Goal: Information Seeking & Learning: Learn about a topic

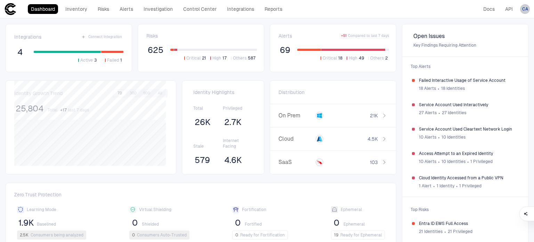
click at [523, 11] on span "CA" at bounding box center [525, 9] width 6 height 6
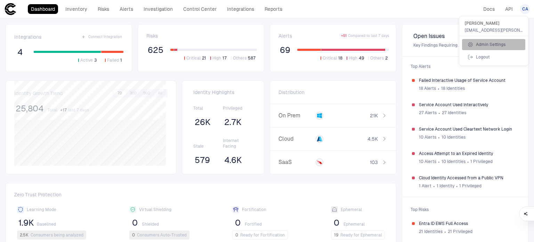
click at [495, 43] on span "Admin Settings" at bounding box center [491, 45] width 30 height 6
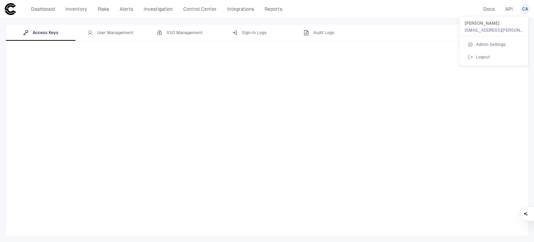
click at [396, 29] on div at bounding box center [267, 121] width 534 height 242
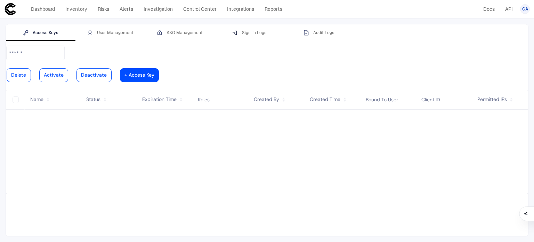
click at [396, 29] on div "Access Keys User Management SSO Management Sign-In Logs Audit Logs" at bounding box center [267, 32] width 522 height 17
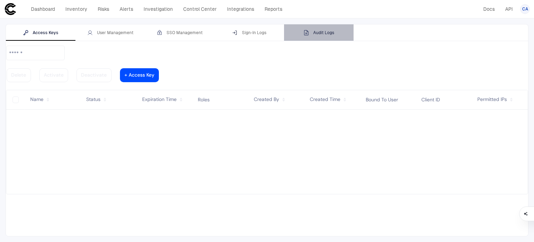
click at [329, 31] on div "Audit Logs" at bounding box center [319, 33] width 31 height 6
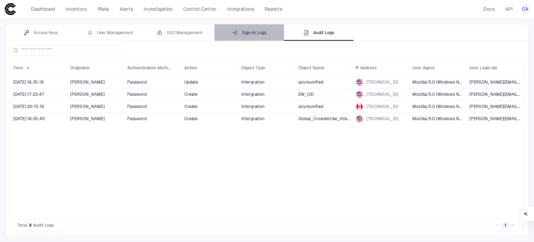
click at [258, 32] on div "Sign-In Logs" at bounding box center [249, 33] width 34 height 6
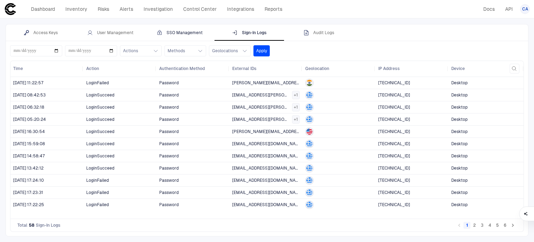
click at [173, 33] on div "SSO Management" at bounding box center [180, 33] width 46 height 6
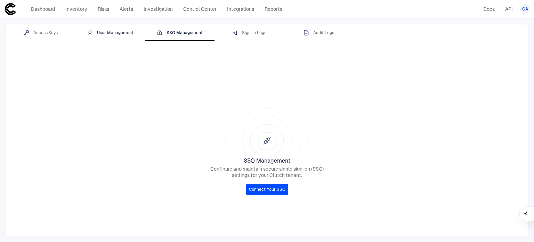
click at [115, 30] on div "User Management" at bounding box center [110, 33] width 46 height 6
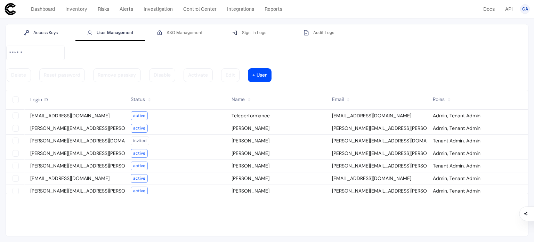
click at [47, 30] on div "Access Keys" at bounding box center [41, 33] width 34 height 6
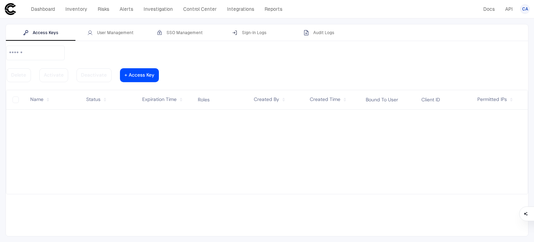
click at [526, 10] on span "CA" at bounding box center [525, 9] width 6 height 6
click at [47, 7] on div at bounding box center [267, 121] width 534 height 242
click at [47, 7] on link "Dashboard" at bounding box center [43, 9] width 30 height 10
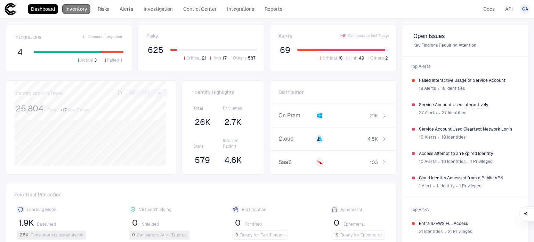
click at [72, 7] on link "Inventory" at bounding box center [76, 9] width 28 height 10
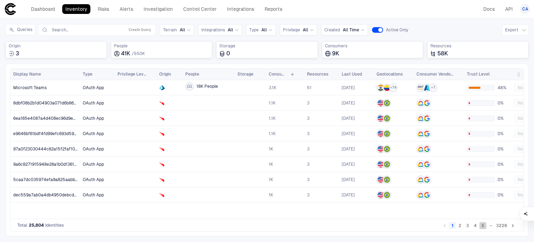
click at [482, 226] on button "5" at bounding box center [483, 225] width 7 height 7
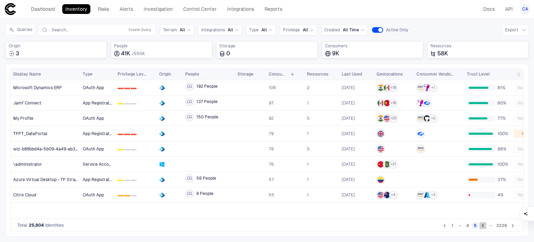
click at [484, 225] on button "6" at bounding box center [483, 225] width 7 height 7
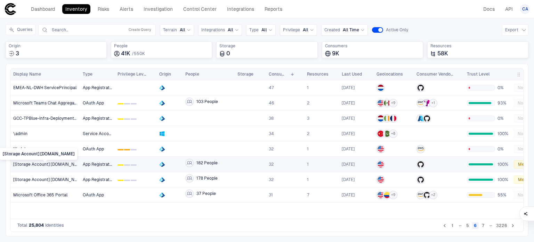
click at [43, 164] on avdcteusst01 "[Storage Account] avdcteusst01.file.core.windows.net" at bounding box center [45, 164] width 64 height 6
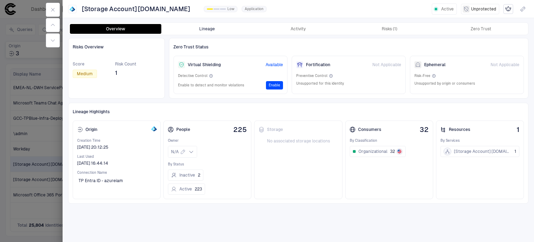
click at [212, 32] on button "Lineage" at bounding box center [206, 29] width 91 height 10
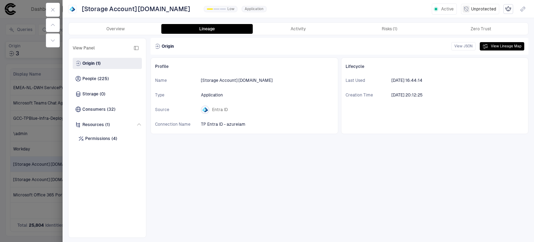
click at [12, 165] on div at bounding box center [267, 121] width 534 height 242
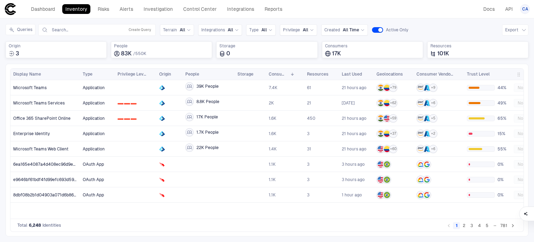
click at [488, 227] on button "5" at bounding box center [487, 225] width 7 height 7
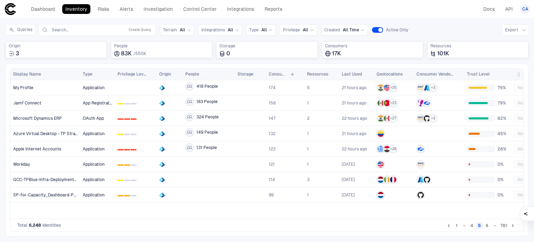
click at [486, 227] on button "6" at bounding box center [487, 225] width 7 height 7
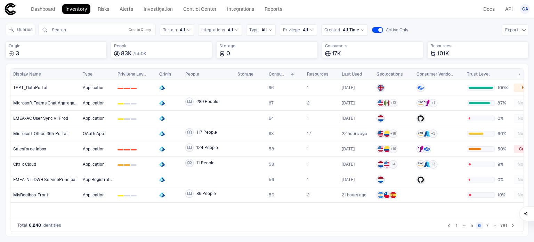
click at [487, 226] on button "7" at bounding box center [487, 225] width 7 height 7
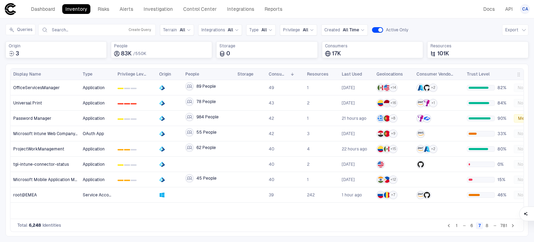
click at [486, 226] on button "8" at bounding box center [487, 225] width 7 height 7
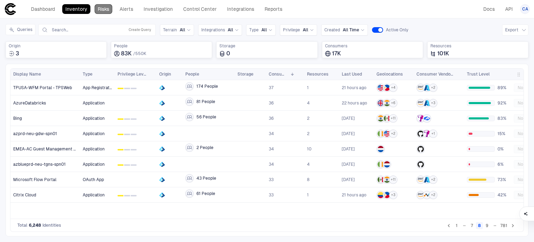
click at [97, 8] on link "Risks" at bounding box center [104, 9] width 18 height 10
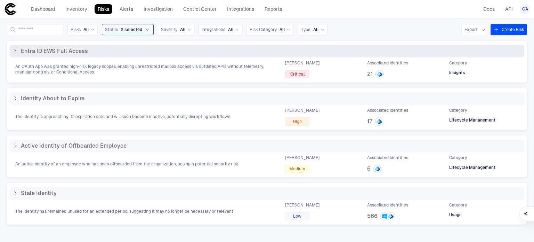
click at [115, 68] on span "An OAuth App was granted high-risk legacy scopes, enabling unrestricted mailbox…" at bounding box center [143, 69] width 257 height 11
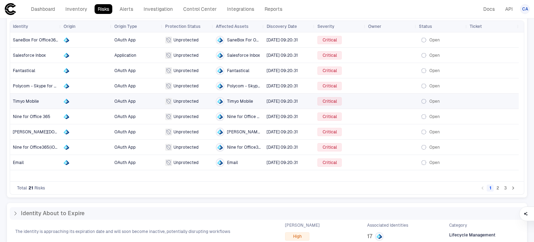
scroll to position [63, 0]
click at [495, 189] on button "2" at bounding box center [498, 188] width 7 height 7
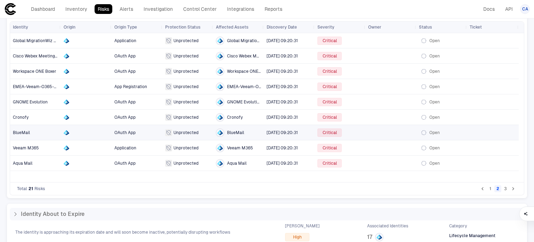
click at [21, 133] on span "BlueMail" at bounding box center [21, 132] width 17 height 5
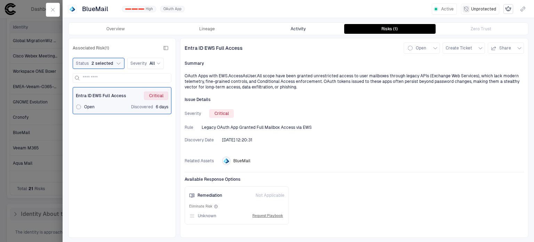
click at [291, 29] on button "Activity" at bounding box center [298, 29] width 91 height 10
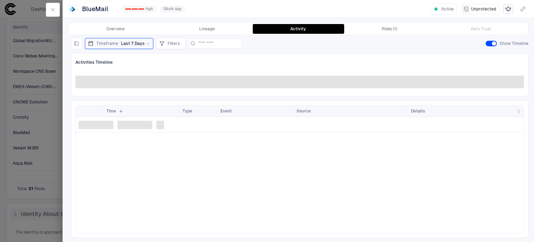
click at [51, 109] on div at bounding box center [267, 121] width 534 height 242
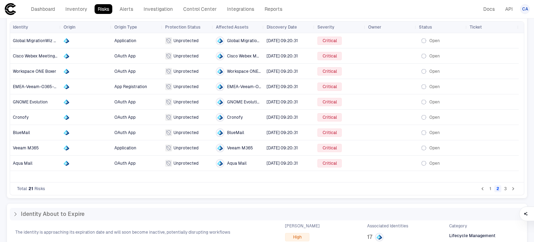
click at [503, 188] on button "3" at bounding box center [505, 188] width 7 height 7
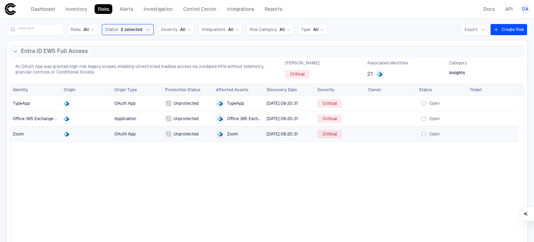
click at [20, 135] on span "Zoom" at bounding box center [18, 133] width 11 height 5
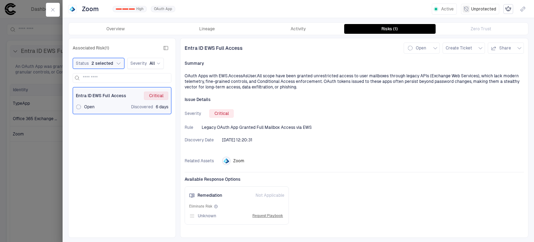
click at [19, 173] on div at bounding box center [267, 121] width 534 height 242
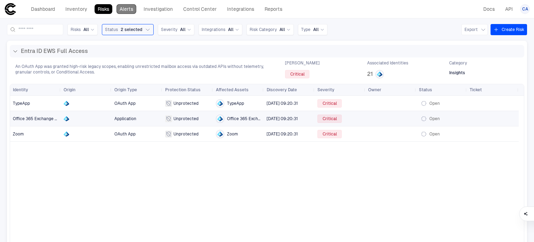
click at [124, 9] on link "Alerts" at bounding box center [127, 9] width 20 height 10
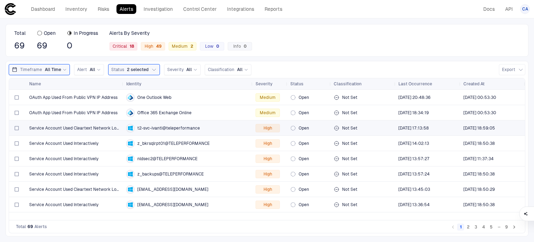
click at [88, 125] on span "Service Account Used Cleartext Network Login" at bounding box center [74, 128] width 91 height 6
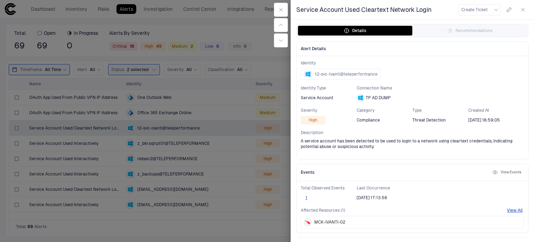
scroll to position [49, 0]
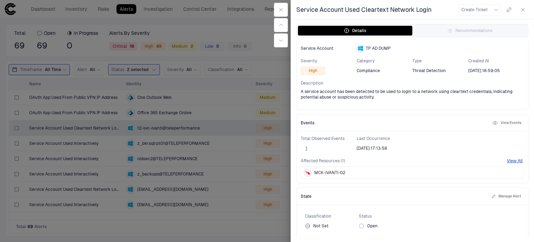
click at [234, 182] on div at bounding box center [267, 121] width 534 height 242
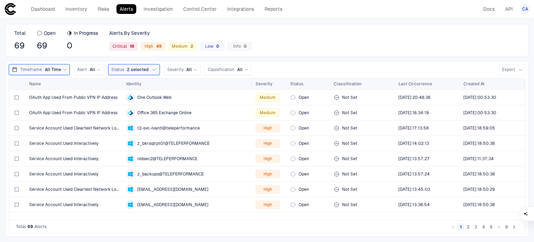
click at [470, 227] on button "2" at bounding box center [468, 226] width 7 height 7
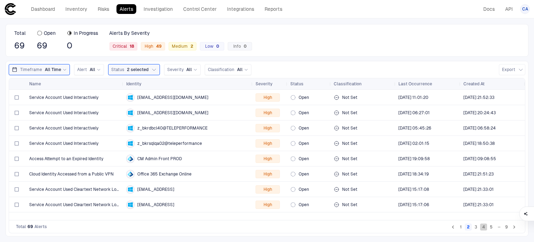
click at [487, 225] on button "4" at bounding box center [483, 226] width 7 height 7
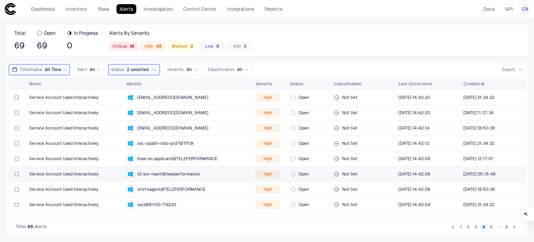
click at [69, 171] on span "Service Account Used Interactively" at bounding box center [63, 174] width 69 height 6
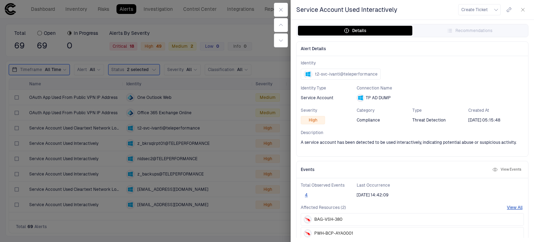
click at [258, 123] on div at bounding box center [267, 121] width 534 height 242
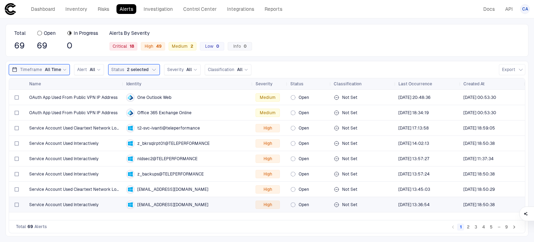
click at [85, 204] on span "Service Account Used Interactively" at bounding box center [63, 205] width 69 height 6
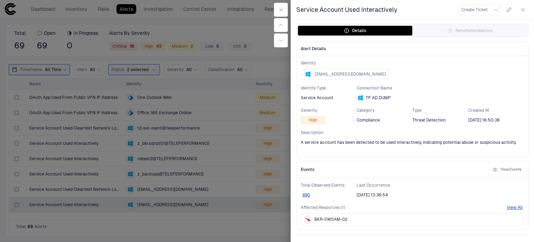
click at [164, 206] on div at bounding box center [267, 121] width 534 height 242
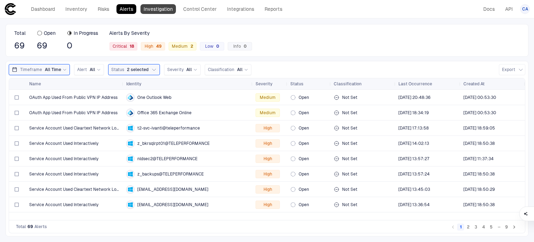
click at [171, 12] on link "Investigation" at bounding box center [158, 9] width 35 height 10
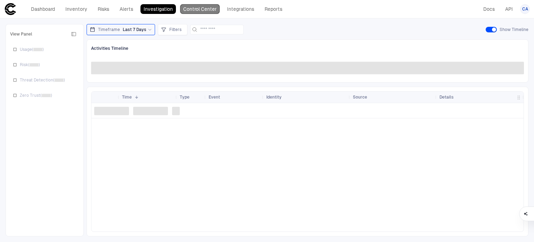
click at [198, 12] on link "Control Center" at bounding box center [200, 9] width 40 height 10
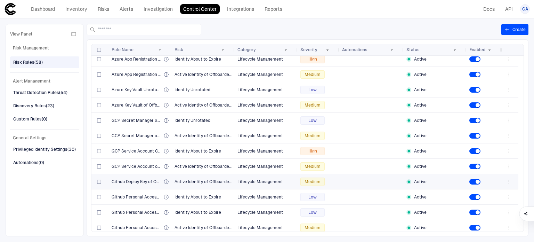
scroll to position [190, 0]
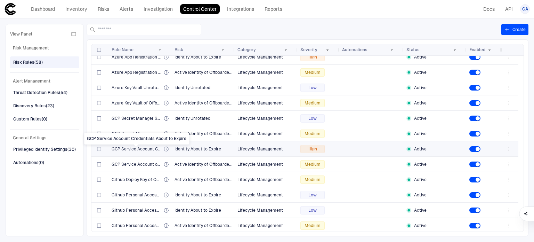
click at [141, 146] on span "GCP Service Account Credentials About to Expire" at bounding box center [136, 149] width 49 height 6
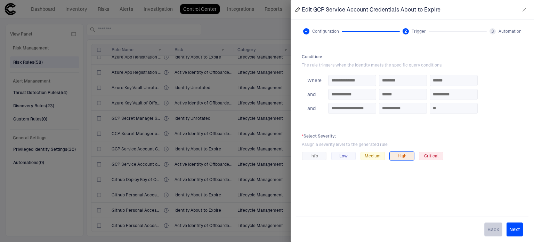
click at [495, 227] on button "Back" at bounding box center [493, 229] width 18 height 14
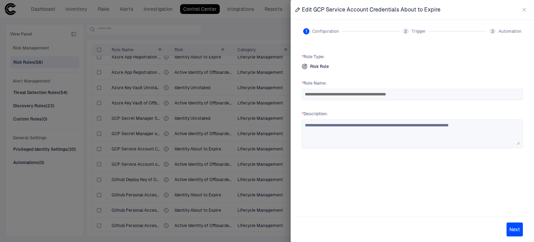
click at [189, 122] on div at bounding box center [267, 121] width 534 height 242
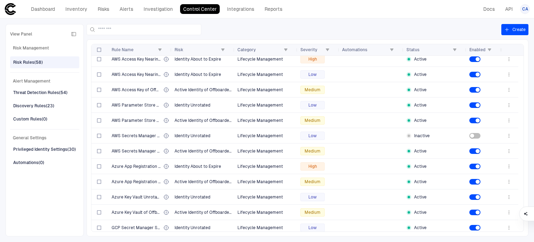
scroll to position [0, 0]
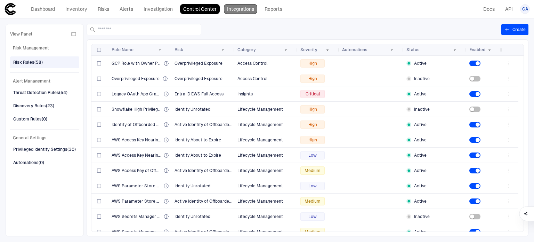
click at [227, 9] on link "Integrations" at bounding box center [240, 9] width 33 height 10
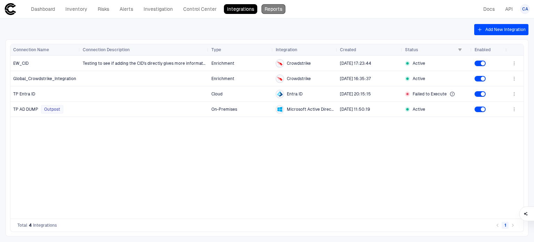
click at [271, 9] on link "Reports" at bounding box center [274, 9] width 24 height 10
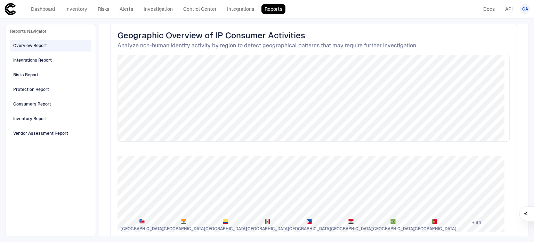
scroll to position [1048, 0]
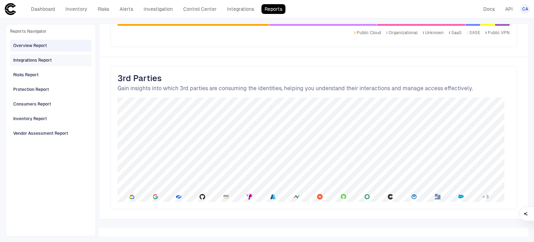
click at [47, 58] on div "Integrations Report" at bounding box center [32, 60] width 39 height 6
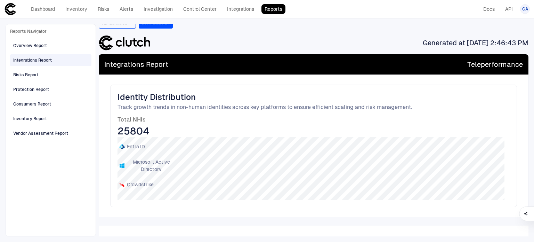
scroll to position [0, 0]
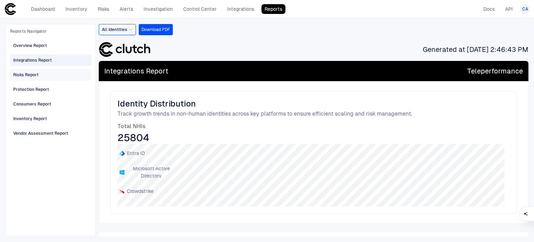
click at [37, 73] on div "Risks Report" at bounding box center [25, 75] width 25 height 6
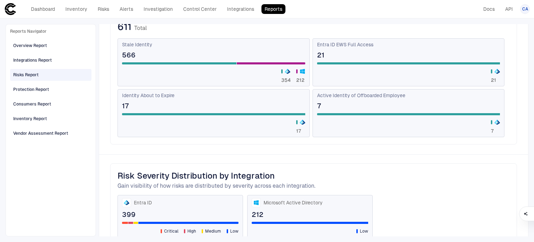
scroll to position [278, 0]
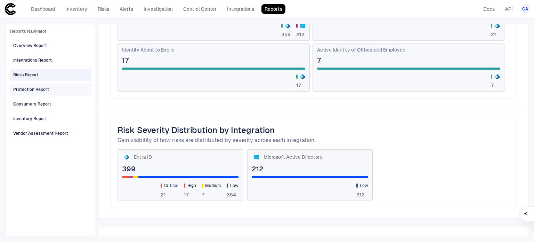
click at [38, 86] on div "Protection Report" at bounding box center [31, 89] width 36 height 6
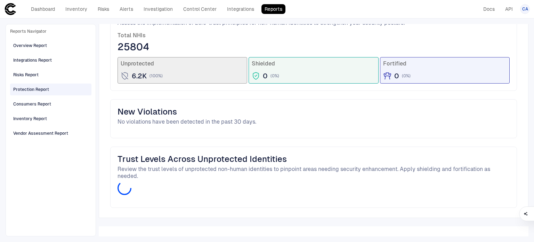
scroll to position [180, 0]
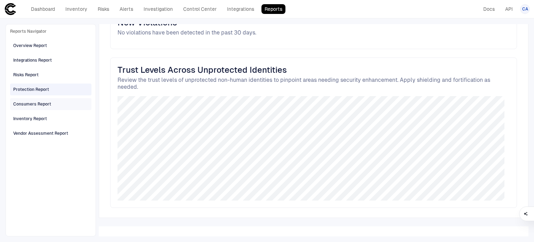
click at [30, 101] on div "Consumers Report" at bounding box center [32, 104] width 38 height 6
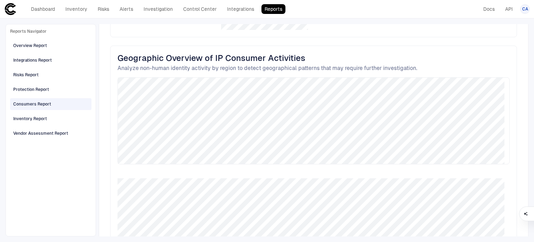
scroll to position [278, 0]
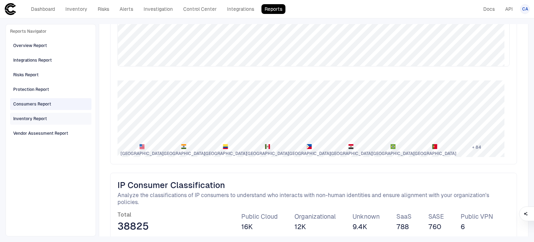
click at [57, 114] on div "Inventory Report" at bounding box center [51, 118] width 77 height 11
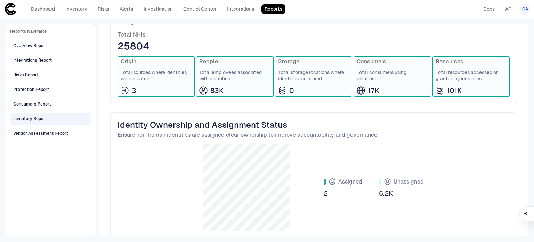
scroll to position [260, 0]
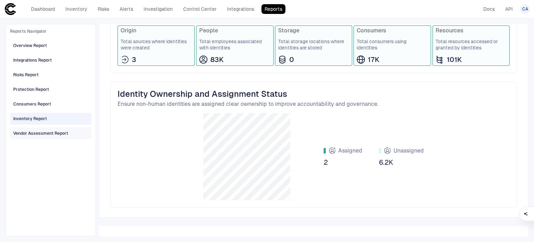
click at [51, 135] on div "Vendor Assessment Report" at bounding box center [40, 133] width 55 height 6
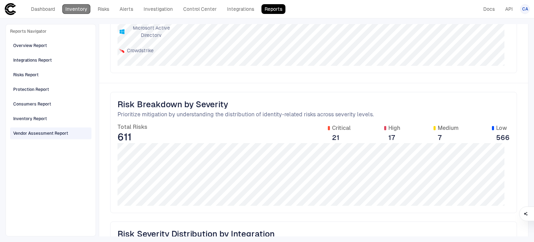
click at [75, 10] on link "Inventory" at bounding box center [76, 9] width 28 height 10
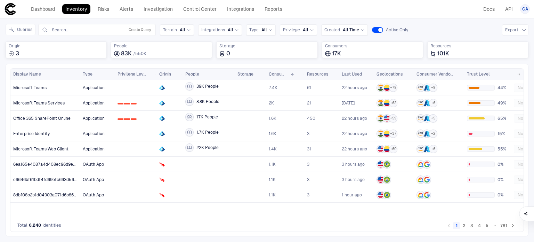
click at [42, 1] on header "Dashboard Inventory Risks Alerts Investigation Control Center Integrations Repo…" at bounding box center [267, 9] width 534 height 18
click at [41, 3] on div "Dashboard Inventory Risks Alerts Investigation Control Center Integrations Repo…" at bounding box center [144, 9] width 281 height 13
click at [42, 14] on link "Dashboard" at bounding box center [43, 9] width 30 height 10
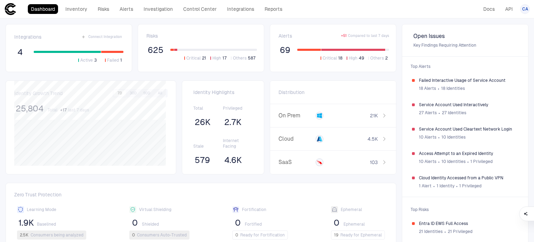
scroll to position [17, 0]
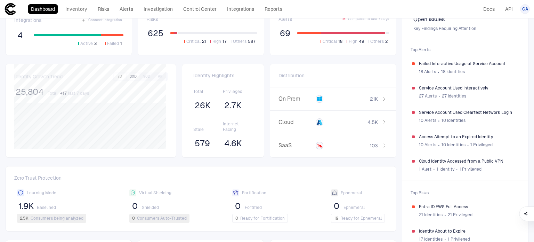
click at [130, 76] on button "30D" at bounding box center [133, 76] width 13 height 6
click at [145, 73] on button "90D" at bounding box center [147, 76] width 13 height 6
drag, startPoint x: 160, startPoint y: 73, endPoint x: 152, endPoint y: 72, distance: 7.8
drag, startPoint x: 152, startPoint y: 72, endPoint x: 147, endPoint y: 71, distance: 5.7
click at [147, 71] on div "Identity Growth Trend 7D 30D 90D All 25,804 Total + 358 last 90 days [bold][/]:…" at bounding box center [91, 111] width 171 height 94
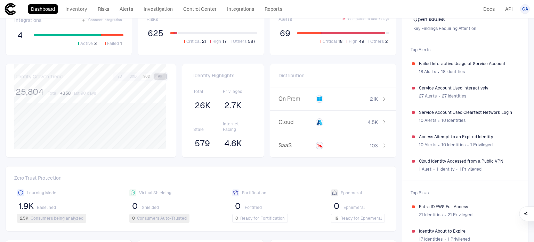
click at [161, 75] on button "All" at bounding box center [160, 76] width 13 height 6
click at [116, 75] on button "7D" at bounding box center [120, 76] width 12 height 6
click at [82, 11] on link "Inventory" at bounding box center [76, 9] width 28 height 10
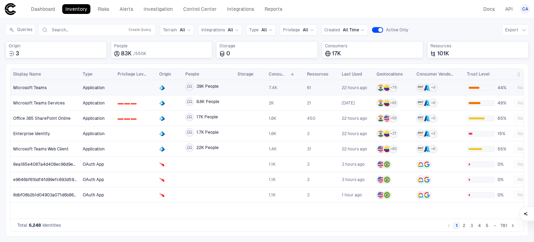
click at [33, 87] on span "Microsoft Teams" at bounding box center [29, 88] width 33 height 6
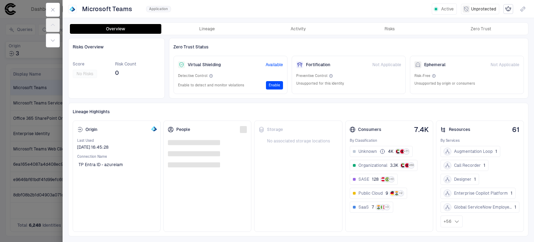
click at [136, 29] on button "Overview" at bounding box center [115, 29] width 91 height 10
click at [138, 28] on button "Overview" at bounding box center [115, 29] width 91 height 10
click at [53, 38] on icon "button" at bounding box center [53, 41] width 6 height 6
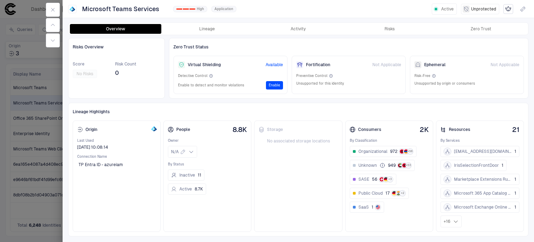
click at [28, 126] on div at bounding box center [267, 121] width 534 height 242
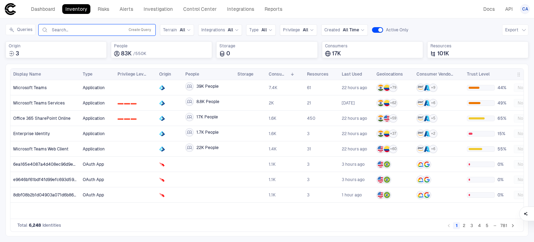
click at [65, 30] on input "text" at bounding box center [86, 30] width 71 height 6
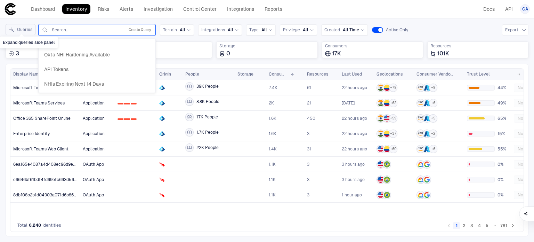
click at [15, 30] on button "Queries" at bounding box center [21, 29] width 30 height 11
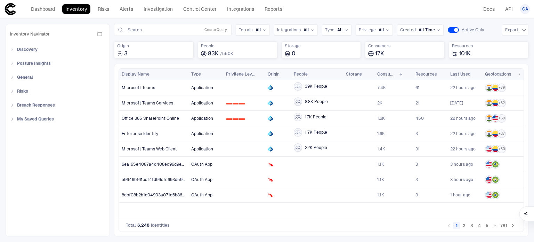
click at [13, 83] on div "Discovery AD Service Accounts Access from Non-Org Addresses All Active Identiti…" at bounding box center [57, 84] width 95 height 81
click at [10, 96] on div "Risks" at bounding box center [57, 91] width 95 height 11
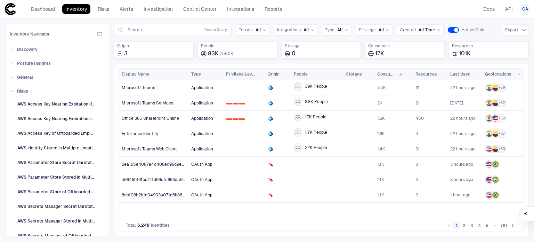
click at [9, 66] on div "Inventory Navigator Discovery AD Service Accounts Access from Non-Org Addresses…" at bounding box center [58, 130] width 104 height 212
click at [11, 61] on icon at bounding box center [12, 63] width 4 height 4
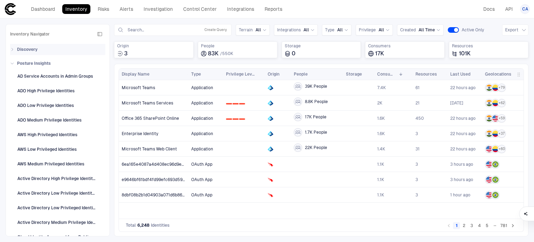
click at [16, 48] on div "Discovery" at bounding box center [59, 49] width 91 height 11
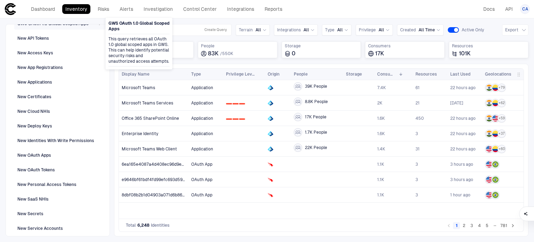
scroll to position [97, 0]
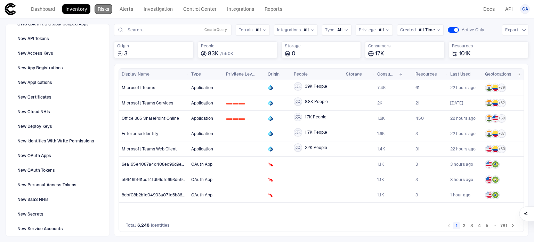
click at [106, 9] on link "Risks" at bounding box center [104, 9] width 18 height 10
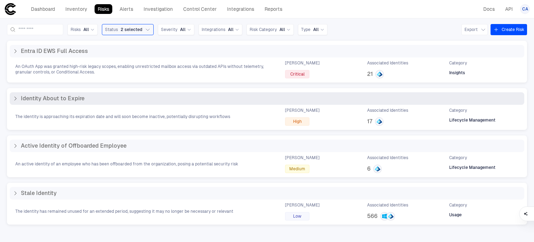
click at [14, 100] on icon at bounding box center [16, 99] width 6 height 6
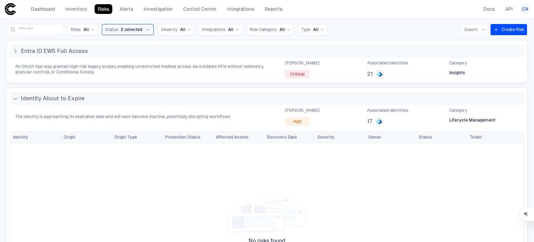
click at [238, 88] on div "Identity About to Expire The identity is approaching its expiration date and wi…" at bounding box center [267, 109] width 520 height 42
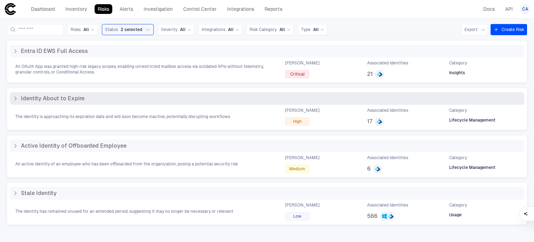
click at [222, 112] on div "The identity is approaching its expiration date and will soon become inactive, …" at bounding box center [267, 116] width 515 height 18
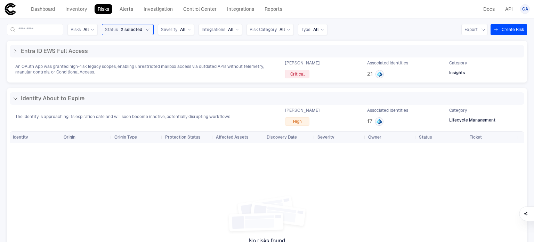
click at [116, 10] on div "Dashboard Inventory Risks Alerts Investigation Control Center Integrations Repo…" at bounding box center [157, 9] width 258 height 10
click at [128, 7] on link "Alerts" at bounding box center [127, 9] width 20 height 10
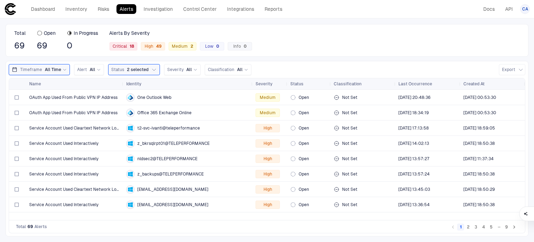
click at [496, 228] on div "…" at bounding box center [499, 226] width 7 height 7
click at [492, 227] on button "5" at bounding box center [491, 226] width 7 height 7
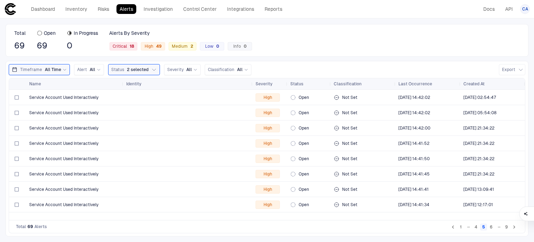
click at [398, 40] on div "Total 69 Open 69 In Progress 0 Alerts By Severity Critical 18 High 49 Medium 2 …" at bounding box center [267, 40] width 523 height 33
click at [463, 229] on button "1" at bounding box center [460, 226] width 7 height 7
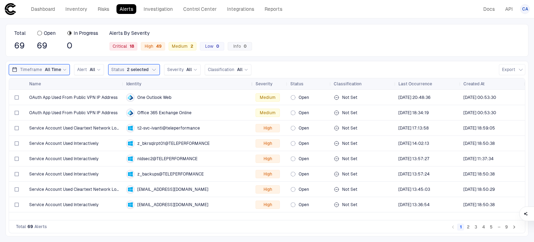
click at [252, 80] on div at bounding box center [252, 83] width 3 height 11
click at [262, 82] on span "Severity" at bounding box center [264, 84] width 17 height 6
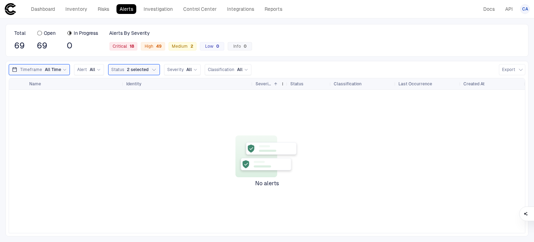
click at [270, 83] on span "Severity" at bounding box center [263, 84] width 15 height 6
click at [130, 64] on button "Status 2 selected" at bounding box center [134, 69] width 52 height 11
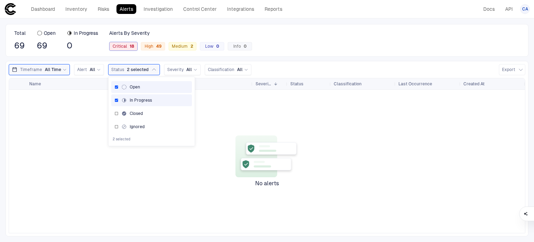
click at [132, 44] on div "18" at bounding box center [130, 46] width 7 height 5
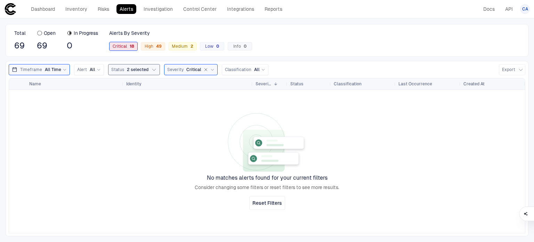
click at [152, 66] on button "Status 2 selected" at bounding box center [134, 69] width 52 height 11
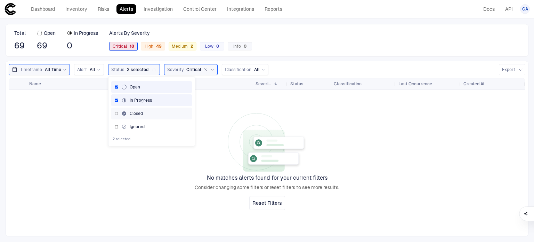
click at [131, 110] on div "Closed" at bounding box center [151, 113] width 81 height 12
click at [131, 126] on div "Ignored" at bounding box center [132, 127] width 23 height 6
click at [355, 191] on div at bounding box center [267, 161] width 516 height 143
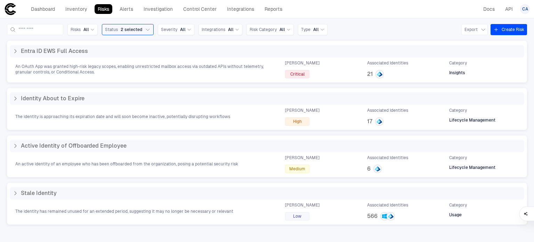
click at [128, 16] on header "Dashboard Inventory Risks Alerts Investigation Control Center Integrations Repo…" at bounding box center [267, 9] width 534 height 18
click at [127, 11] on link "Alerts" at bounding box center [127, 9] width 20 height 10
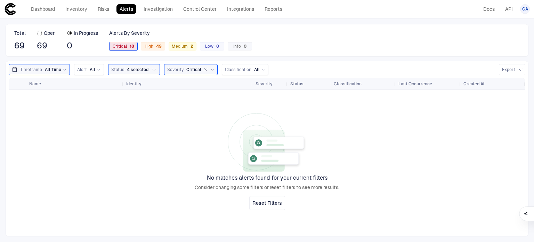
click at [205, 70] on icon "button" at bounding box center [206, 70] width 2 height 2
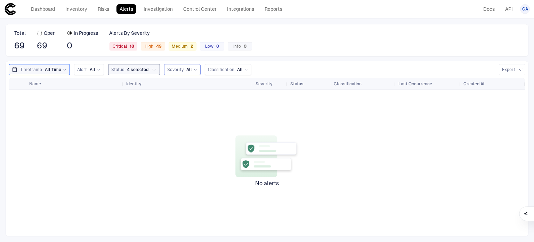
click at [152, 70] on icon "button" at bounding box center [154, 70] width 6 height 6
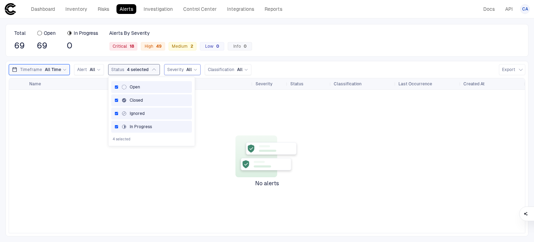
click at [133, 88] on div "Open" at bounding box center [130, 87] width 19 height 6
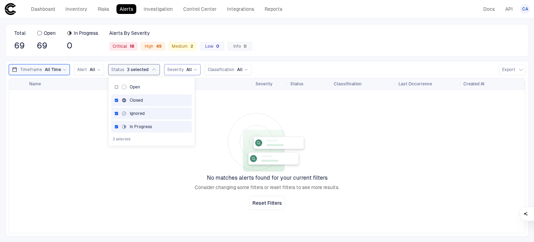
click at [132, 95] on div "Closed" at bounding box center [151, 100] width 81 height 12
click at [131, 107] on div "Ignored" at bounding box center [151, 113] width 81 height 12
click at [135, 125] on div "In Progress" at bounding box center [136, 127] width 31 height 6
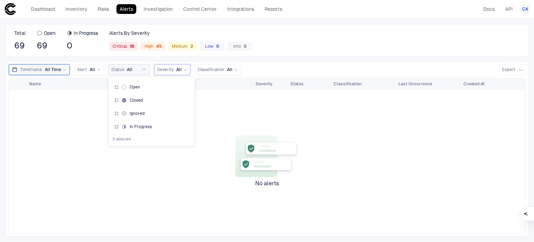
click at [220, 145] on div at bounding box center [267, 161] width 516 height 143
click at [28, 51] on div "Total 69 Open 69 In Progress 0 Alerts By Severity Critical 18 High 49 Medium 2 …" at bounding box center [267, 40] width 523 height 33
click at [22, 46] on span "69" at bounding box center [19, 45] width 11 height 10
click at [65, 73] on div "Timeframe All Time" at bounding box center [39, 69] width 61 height 11
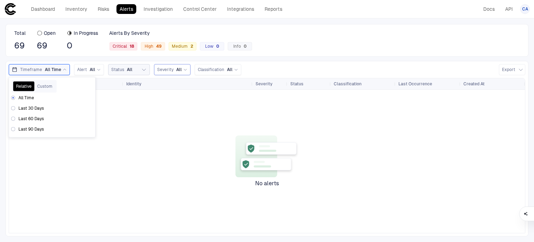
click at [239, 123] on div "No alerts" at bounding box center [266, 160] width 63 height 139
click at [182, 47] on span "Medium 2" at bounding box center [183, 46] width 22 height 6
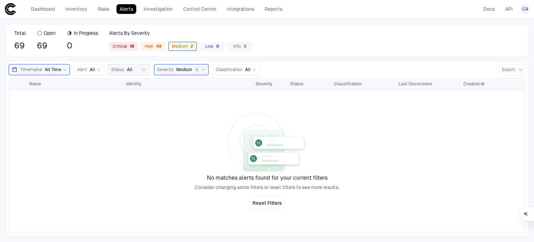
click at [181, 46] on span "Medium 2" at bounding box center [183, 46] width 22 height 6
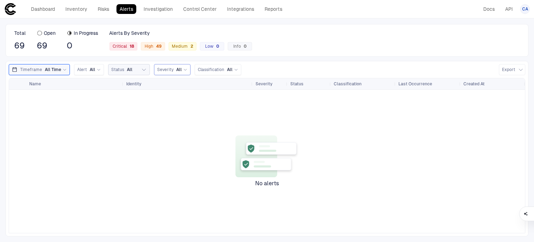
click at [121, 15] on div "Dashboard Inventory Risks Alerts Investigation Control Center Integrations Repo…" at bounding box center [144, 9] width 281 height 13
click at [122, 8] on link "Alerts" at bounding box center [127, 9] width 20 height 10
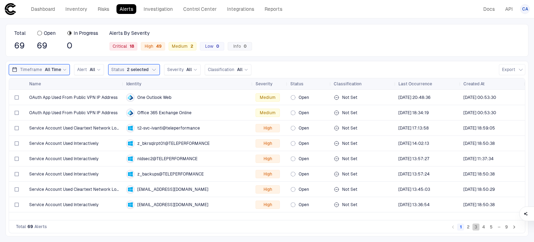
click at [476, 226] on button "3" at bounding box center [476, 226] width 7 height 7
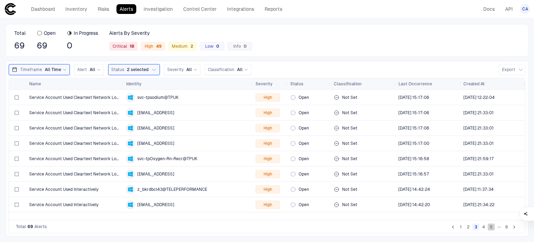
click at [493, 225] on button "5" at bounding box center [491, 226] width 7 height 7
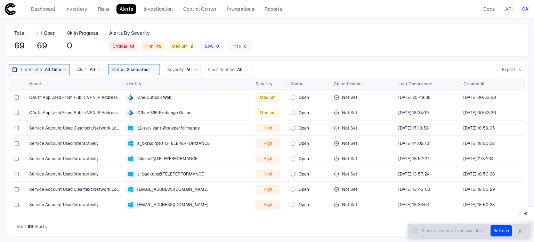
click at [352, 37] on div "Total 69 Open 69 In Progress 0 Alerts By Severity Critical 18 High 49 Medium 2 …" at bounding box center [267, 40] width 523 height 33
click at [178, 231] on div "Total 69 Alerts 1 2 3 4 5 … 9" at bounding box center [267, 226] width 517 height 13
click at [521, 230] on icon "button" at bounding box center [521, 231] width 6 height 6
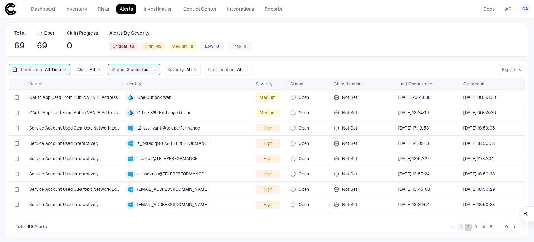
click at [470, 230] on button "2" at bounding box center [468, 226] width 7 height 7
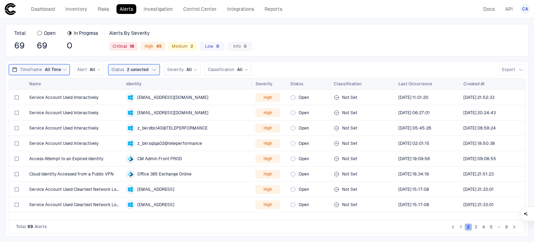
click at [472, 228] on button "2" at bounding box center [468, 226] width 7 height 7
click at [473, 228] on button "3" at bounding box center [476, 226] width 7 height 7
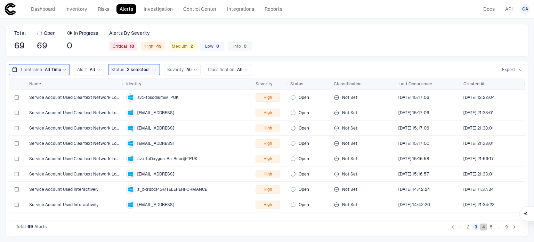
click at [482, 228] on button "4" at bounding box center [483, 226] width 7 height 7
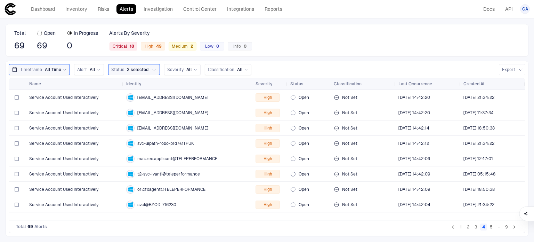
click at [493, 227] on button "5" at bounding box center [491, 226] width 7 height 7
click at [492, 228] on button "6" at bounding box center [491, 226] width 7 height 7
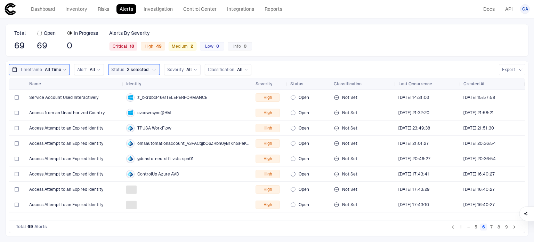
click at [491, 229] on button "7" at bounding box center [491, 226] width 7 height 7
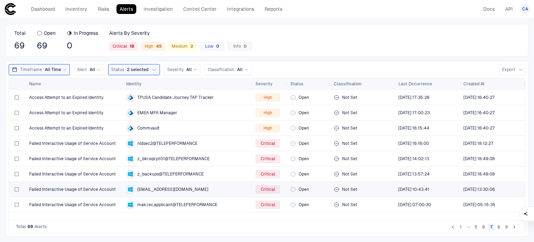
click at [93, 187] on span "Failed Interactive Usage of Service Account" at bounding box center [72, 189] width 87 height 6
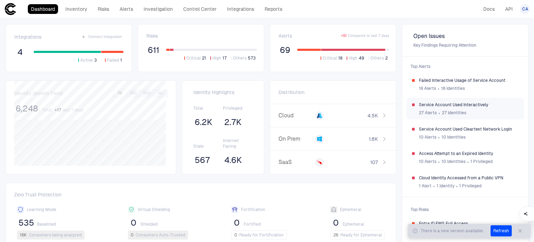
click at [445, 106] on span "Service Account Used Interactively" at bounding box center [468, 105] width 99 height 6
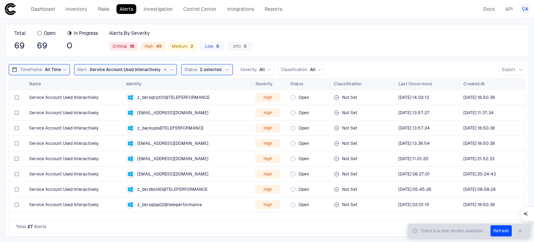
drag, startPoint x: 209, startPoint y: 9, endPoint x: 326, endPoint y: 23, distance: 117.0
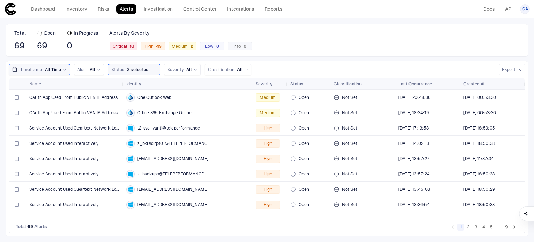
click at [503, 228] on li "…" at bounding box center [499, 226] width 8 height 7
click at [503, 227] on button "9" at bounding box center [506, 226] width 7 height 7
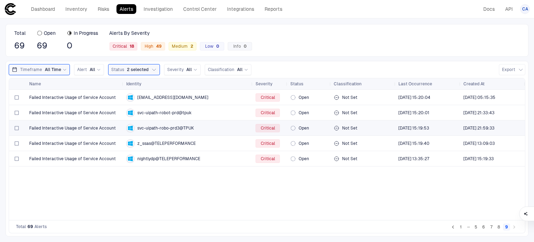
click at [45, 129] on span "Failed Interactive Usage of Service Account" at bounding box center [72, 128] width 87 height 6
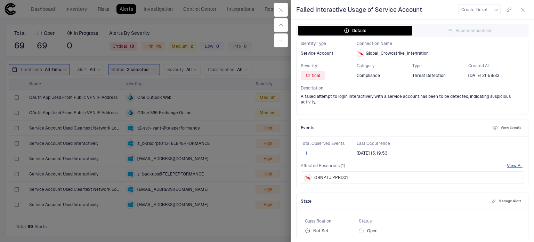
scroll to position [49, 0]
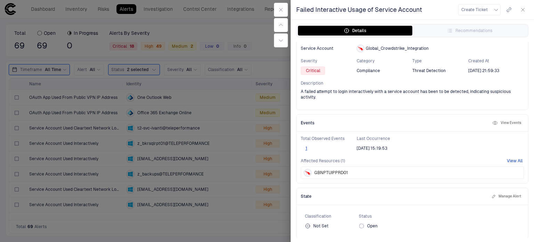
click at [508, 159] on button "View All" at bounding box center [515, 161] width 16 height 6
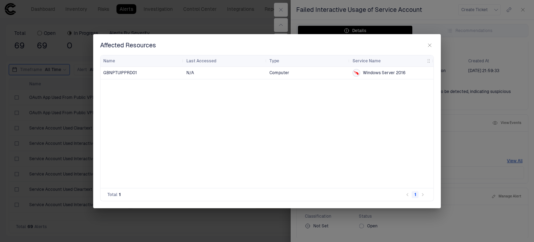
click at [423, 41] on div "Affected Resources" at bounding box center [267, 45] width 334 height 8
click at [425, 48] on div "Affected Resources" at bounding box center [267, 45] width 334 height 8
click at [429, 45] on icon "button" at bounding box center [430, 45] width 6 height 6
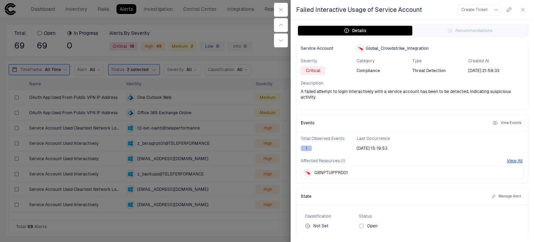
click at [307, 146] on button "1" at bounding box center [306, 148] width 11 height 6
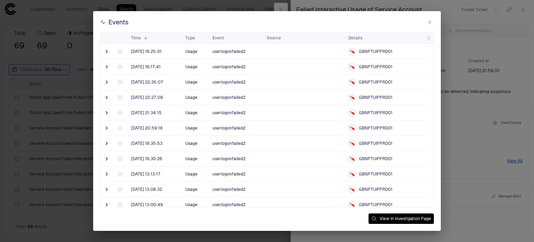
click at [424, 26] on div "Events" at bounding box center [267, 22] width 334 height 8
click at [430, 18] on div "Events Drag here to set row groups Drag here to set column labels Time 1 Type" at bounding box center [267, 120] width 348 height 219
click at [423, 26] on h2 "Events" at bounding box center [267, 25] width 348 height 14
click at [424, 26] on div "Events" at bounding box center [267, 22] width 334 height 8
click at [426, 24] on button "button" at bounding box center [430, 22] width 8 height 8
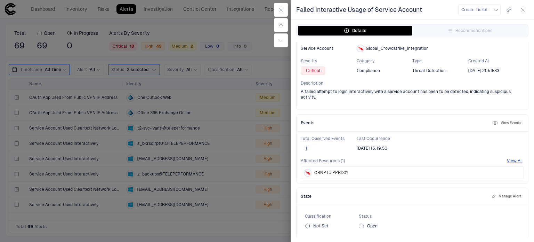
click at [196, 47] on div at bounding box center [267, 121] width 534 height 242
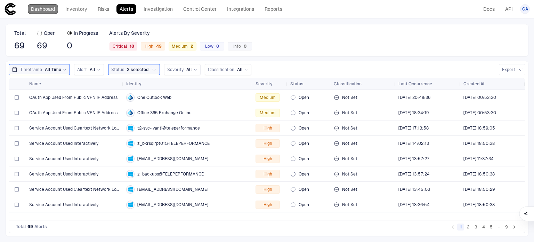
click at [47, 9] on link "Dashboard" at bounding box center [43, 9] width 30 height 10
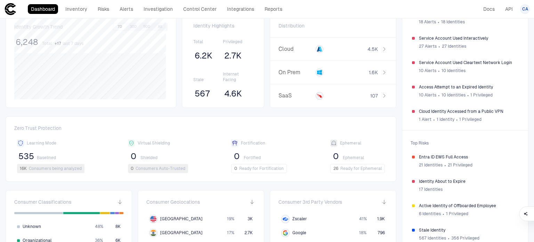
scroll to position [139, 0]
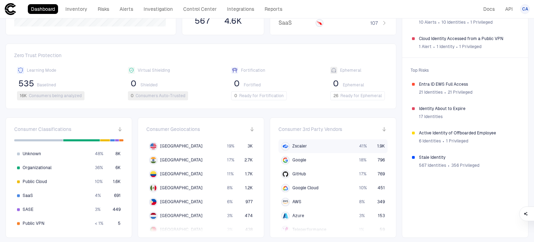
click at [294, 147] on span "Zscaler" at bounding box center [299, 146] width 15 height 6
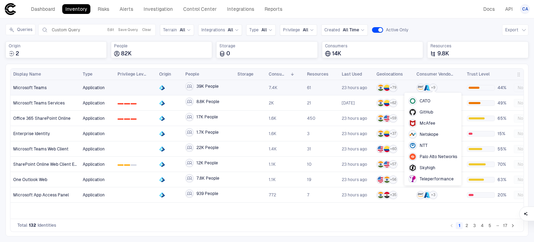
click at [431, 86] on span "+ 9" at bounding box center [433, 87] width 4 height 5
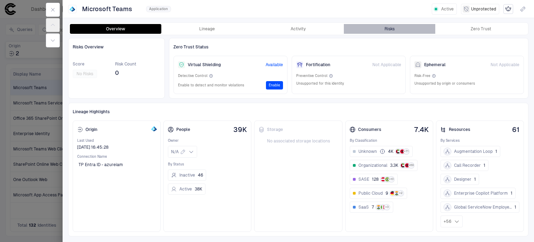
click at [400, 32] on button "Risks" at bounding box center [389, 29] width 91 height 10
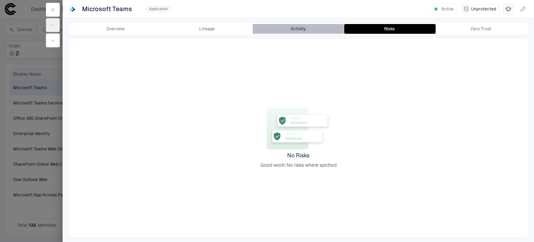
click at [290, 32] on button "Activity" at bounding box center [298, 29] width 91 height 10
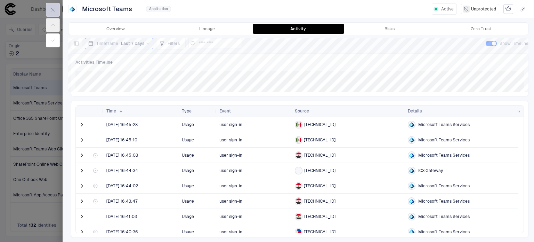
click at [57, 6] on button "button" at bounding box center [53, 10] width 14 height 14
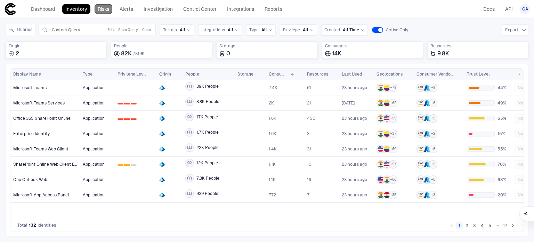
click at [103, 11] on link "Risks" at bounding box center [104, 9] width 18 height 10
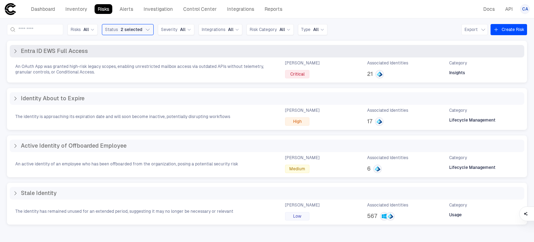
click at [189, 72] on span "An OAuth App was granted high-risk legacy scopes, enabling unrestricted mailbox…" at bounding box center [143, 69] width 257 height 11
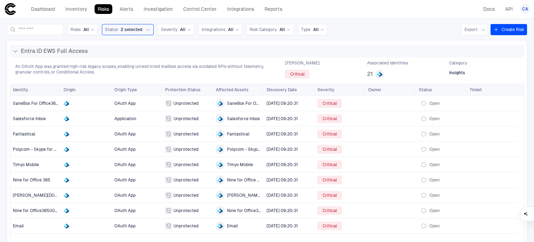
scroll to position [166, 0]
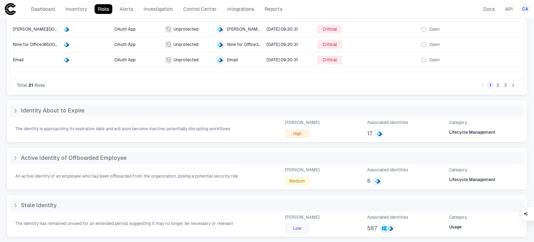
click at [495, 85] on button "2" at bounding box center [498, 85] width 7 height 7
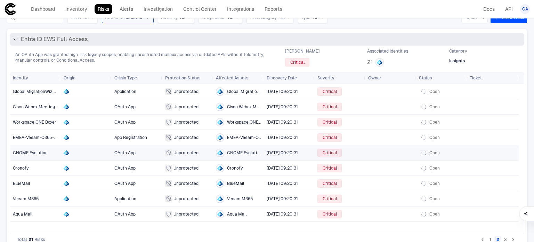
scroll to position [0, 0]
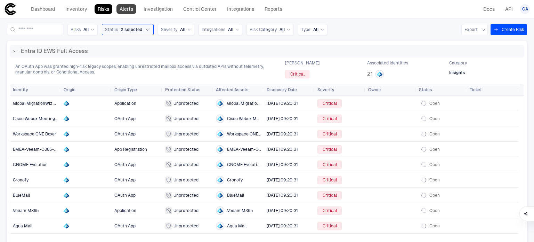
click at [126, 9] on link "Alerts" at bounding box center [127, 9] width 20 height 10
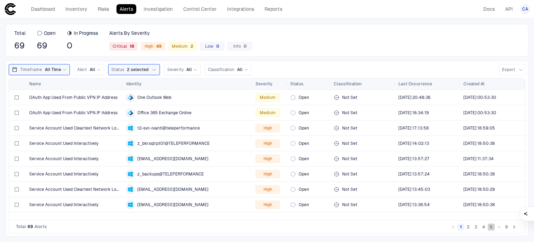
click at [490, 225] on button "5" at bounding box center [491, 226] width 7 height 7
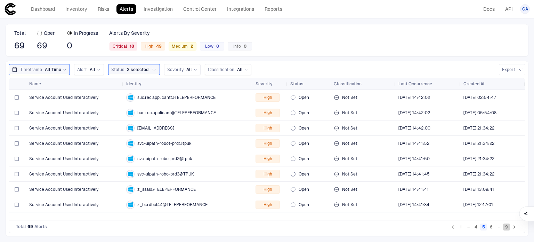
click at [509, 228] on button "9" at bounding box center [506, 226] width 7 height 7
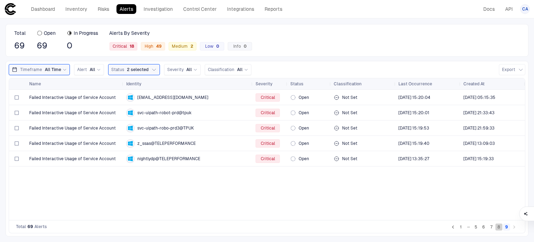
click at [499, 225] on button "8" at bounding box center [499, 226] width 7 height 7
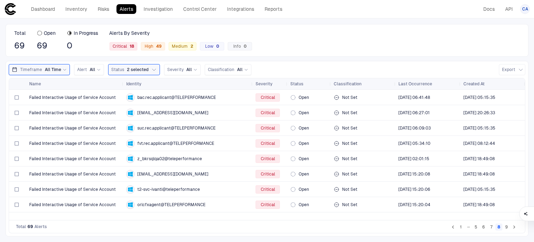
click at [493, 228] on button "7" at bounding box center [491, 226] width 7 height 7
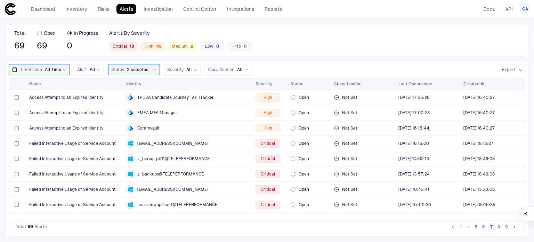
click at [482, 225] on button "6" at bounding box center [483, 226] width 7 height 7
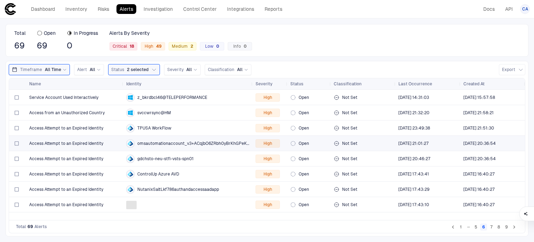
click at [84, 141] on span "Access Attempt to an Expired Identity" at bounding box center [66, 144] width 74 height 6
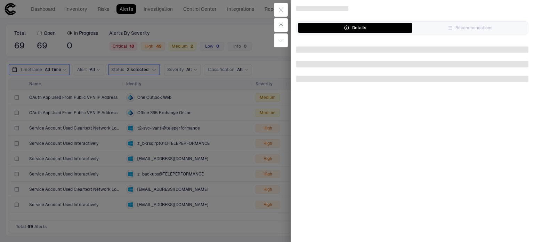
click at [90, 110] on div at bounding box center [267, 121] width 534 height 242
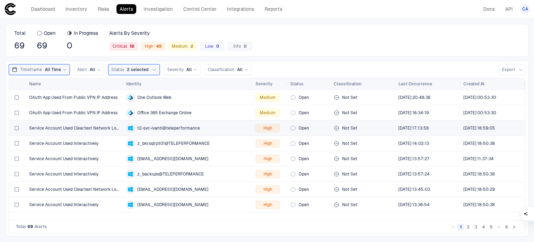
click at [90, 128] on span "Service Account Used Cleartext Network Login" at bounding box center [74, 128] width 91 height 6
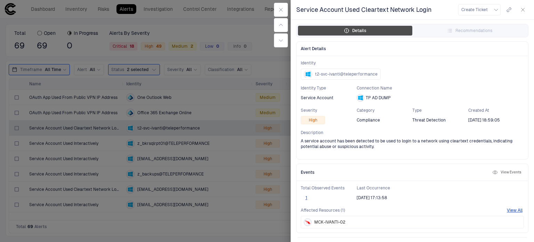
click at [337, 29] on button "Details" at bounding box center [355, 31] width 114 height 10
click at [360, 29] on div "Details" at bounding box center [355, 31] width 23 height 6
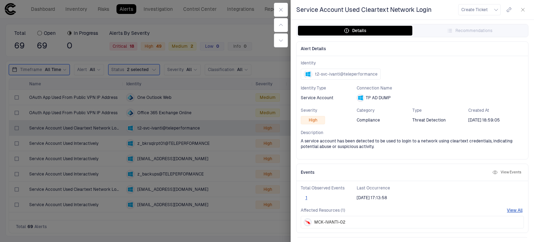
click at [250, 142] on div at bounding box center [267, 121] width 534 height 242
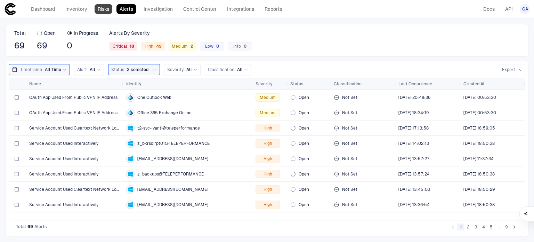
click at [108, 10] on link "Risks" at bounding box center [104, 9] width 18 height 10
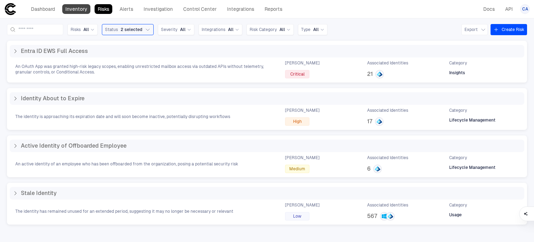
click at [88, 11] on link "Inventory" at bounding box center [76, 9] width 28 height 10
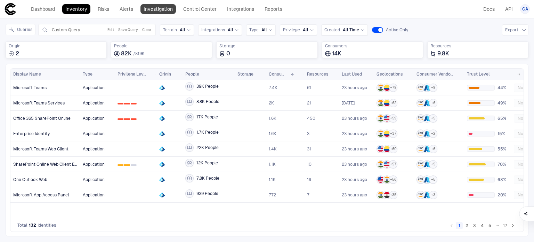
click at [167, 7] on link "Investigation" at bounding box center [158, 9] width 35 height 10
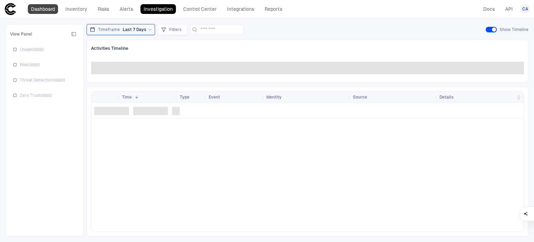
click at [42, 7] on link "Dashboard" at bounding box center [43, 9] width 30 height 10
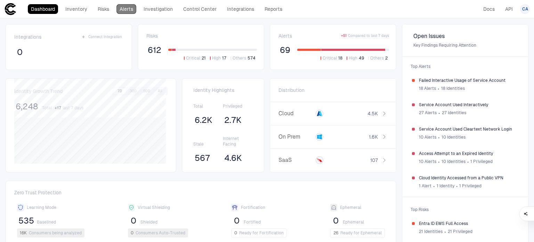
click at [128, 8] on link "Alerts" at bounding box center [127, 9] width 20 height 10
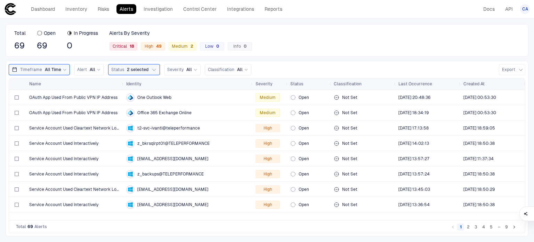
click at [507, 226] on button "9" at bounding box center [506, 226] width 7 height 7
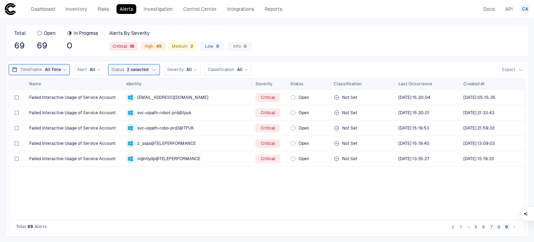
click at [491, 227] on button "7" at bounding box center [491, 226] width 7 height 7
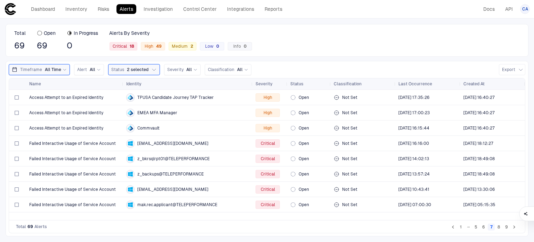
click at [479, 226] on button "5" at bounding box center [476, 226] width 7 height 7
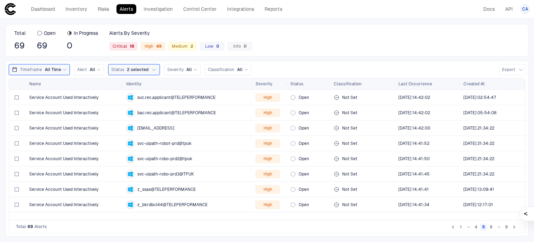
click at [473, 226] on button "4" at bounding box center [476, 226] width 7 height 7
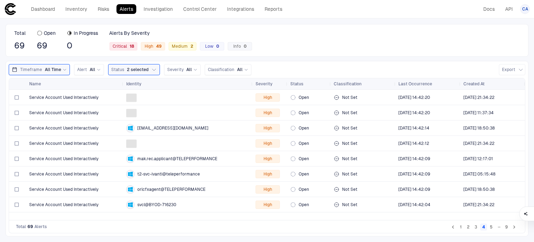
click at [467, 226] on button "2" at bounding box center [468, 226] width 7 height 7
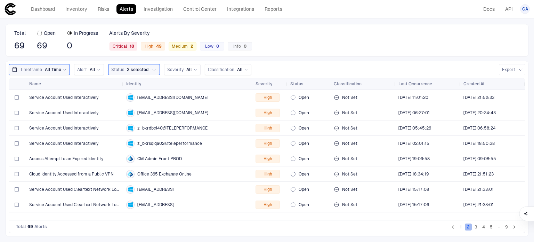
click at [467, 228] on button "2" at bounding box center [468, 226] width 7 height 7
click at [153, 6] on link "Investigation" at bounding box center [158, 9] width 35 height 10
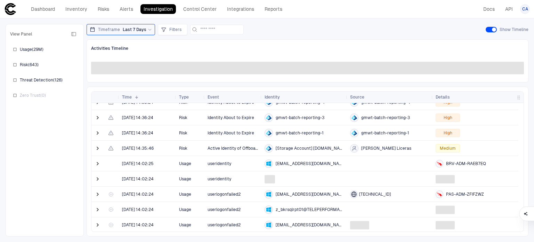
scroll to position [70, 0]
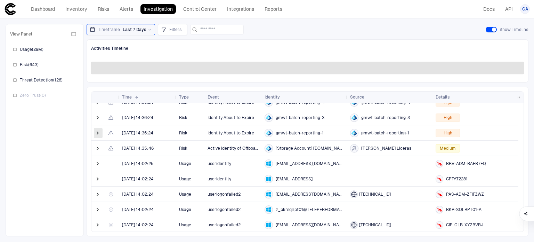
click at [96, 131] on span at bounding box center [97, 132] width 7 height 7
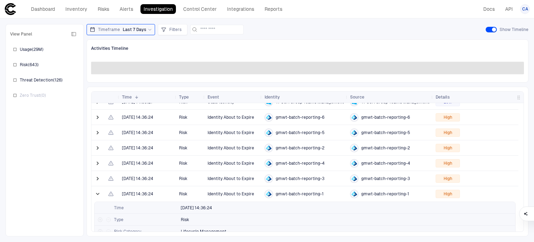
scroll to position [0, 0]
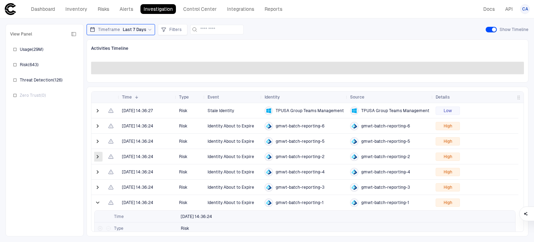
click at [99, 157] on span at bounding box center [97, 156] width 7 height 7
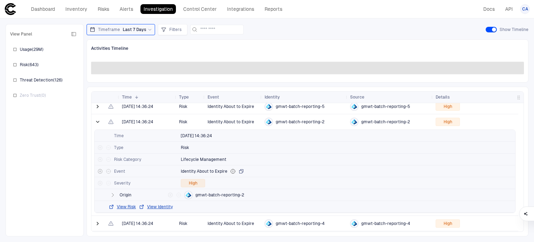
click at [228, 171] on div "Identity About to Expire" at bounding box center [212, 171] width 63 height 6
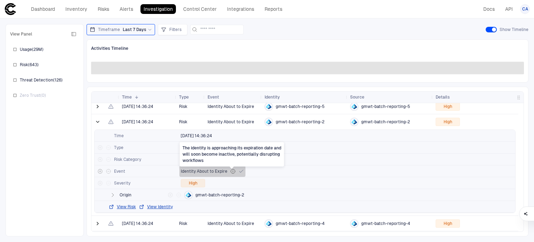
click at [231, 170] on icon "The identity is approaching its expiration date and will soon become inactive, …" at bounding box center [233, 171] width 4 height 4
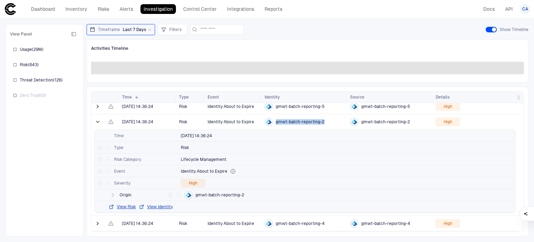
drag, startPoint x: 327, startPoint y: 121, endPoint x: 276, endPoint y: 123, distance: 50.1
click at [276, 123] on div "gmwt-batch-reporting-2" at bounding box center [305, 122] width 80 height 8
copy span "gmwt-batch-reporting-2"
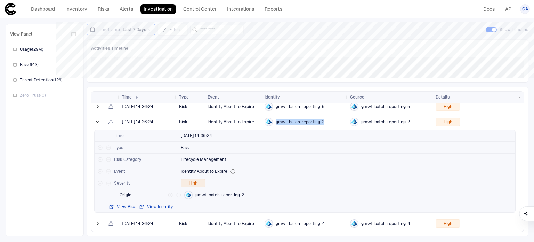
click at [164, 12] on link "Investigation" at bounding box center [158, 9] width 35 height 10
click at [161, 6] on link "Investigation" at bounding box center [158, 9] width 35 height 10
click at [114, 15] on div "Dashboard Inventory Risks Alerts Investigation Control Center Integrations Repo…" at bounding box center [144, 9] width 281 height 13
click at [126, 11] on link "Alerts" at bounding box center [127, 9] width 20 height 10
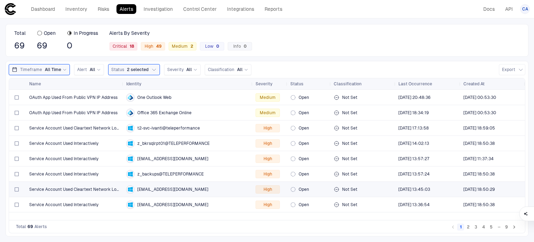
click at [89, 189] on span "Service Account Used Cleartext Network Login" at bounding box center [74, 189] width 91 height 6
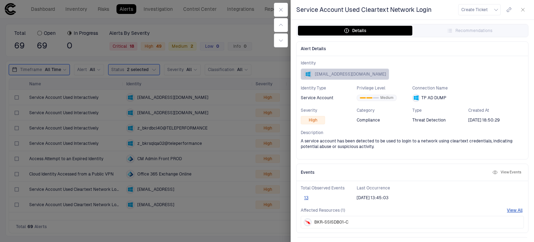
drag, startPoint x: 314, startPoint y: 74, endPoint x: 393, endPoint y: 74, distance: 78.9
click at [386, 74] on div "[EMAIL_ADDRESS][DOMAIN_NAME]" at bounding box center [345, 74] width 82 height 7
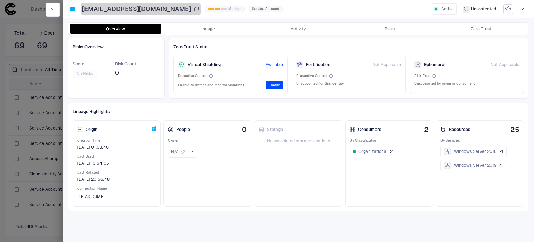
drag, startPoint x: 207, startPoint y: 7, endPoint x: 113, endPoint y: 8, distance: 94.3
click at [113, 8] on div "[EMAIL_ADDRESS][DOMAIN_NAME]" at bounding box center [140, 9] width 117 height 8
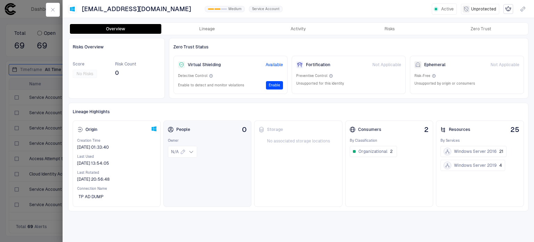
click at [225, 175] on div "People 0 Owner N/A" at bounding box center [207, 163] width 88 height 86
click at [53, 9] on icon "button" at bounding box center [52, 9] width 3 height 3
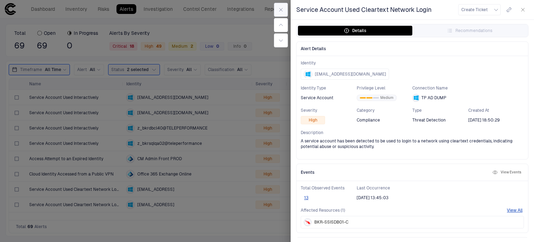
click at [284, 10] on button "button" at bounding box center [281, 10] width 14 height 14
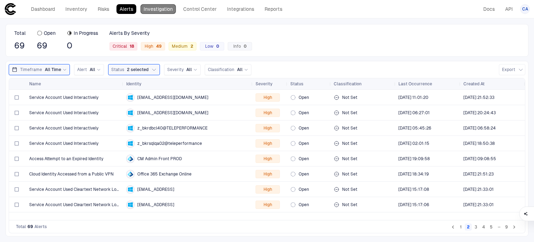
click at [151, 9] on link "Investigation" at bounding box center [158, 9] width 35 height 10
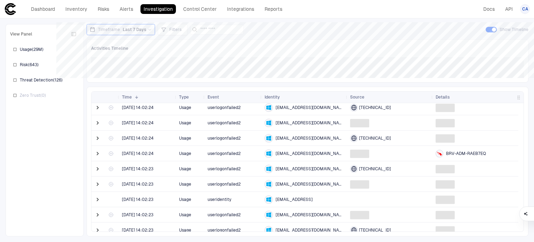
scroll to position [209, 0]
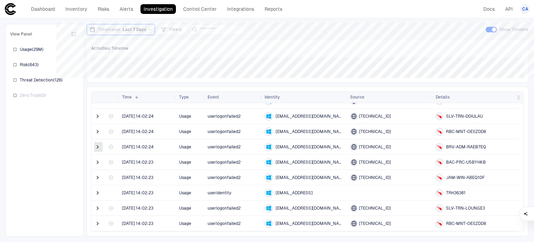
click at [97, 148] on span at bounding box center [97, 146] width 7 height 7
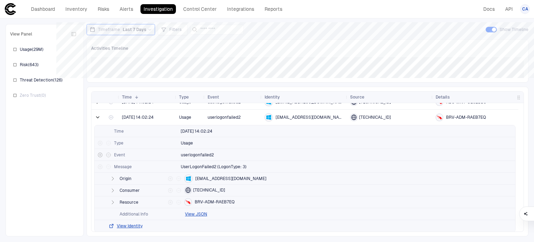
scroll to position [278, 0]
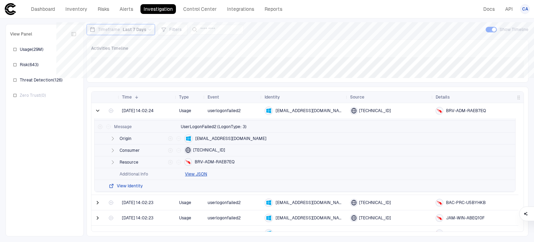
click at [130, 186] on button "View Identity" at bounding box center [126, 186] width 34 height 6
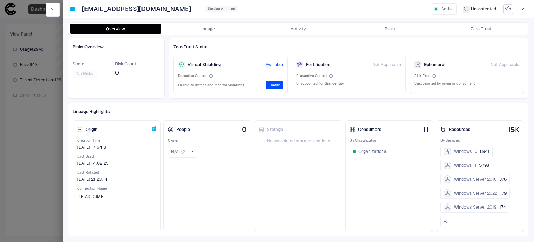
click at [47, 9] on button "button" at bounding box center [53, 10] width 14 height 14
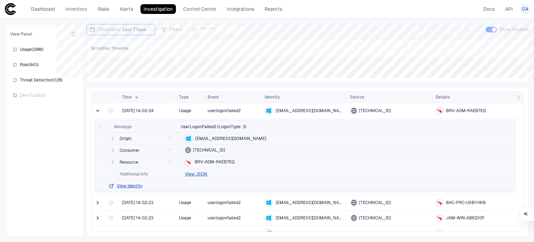
click at [163, 9] on link "Investigation" at bounding box center [158, 9] width 35 height 10
click at [106, 7] on link "Risks" at bounding box center [104, 9] width 18 height 10
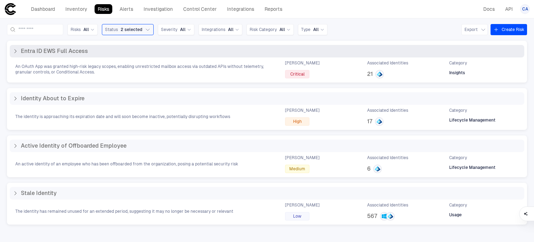
click at [12, 54] on div "Entra ID EWS Full Access" at bounding box center [267, 51] width 515 height 13
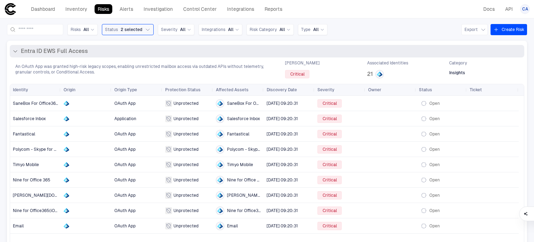
click at [13, 54] on icon at bounding box center [16, 51] width 6 height 6
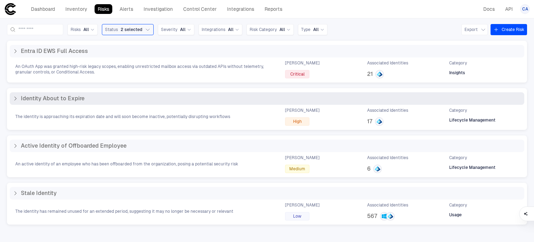
click at [14, 96] on icon at bounding box center [16, 99] width 6 height 6
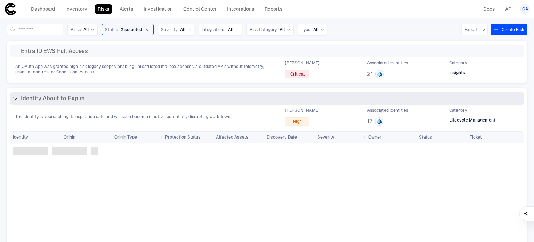
click at [13, 99] on icon at bounding box center [16, 99] width 6 height 6
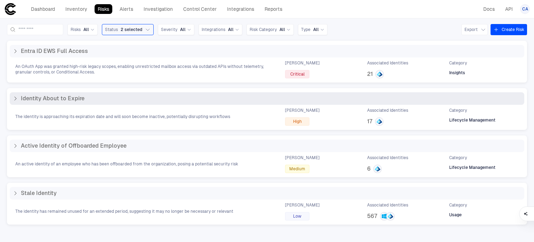
click at [16, 98] on icon at bounding box center [16, 99] width 6 height 6
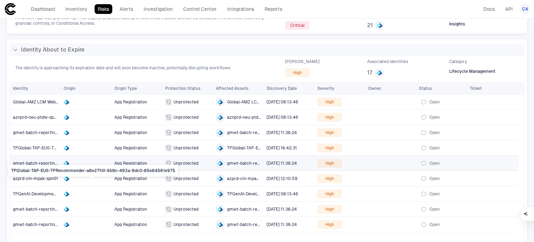
scroll to position [70, 0]
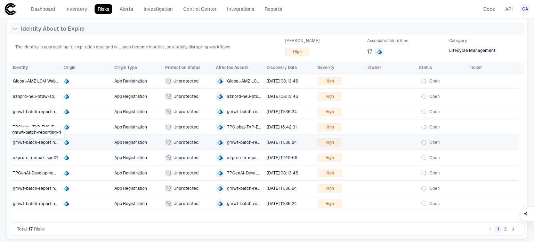
click at [42, 140] on span "gmwt-batch-reporting-4" at bounding box center [37, 142] width 49 height 5
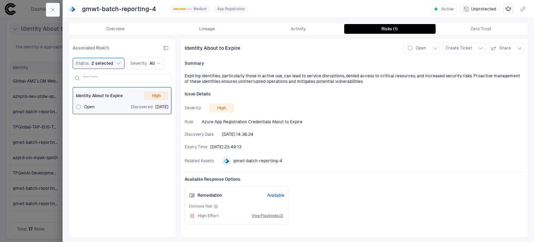
click at [47, 13] on button "button" at bounding box center [53, 10] width 14 height 14
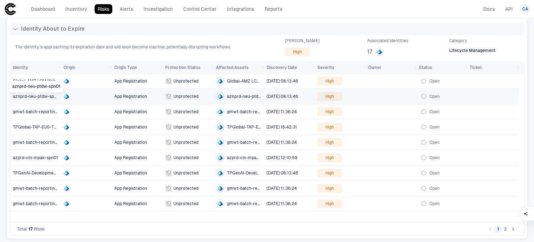
click at [44, 96] on span "aznprd-neu-ptdw-spn01" at bounding box center [37, 96] width 48 height 5
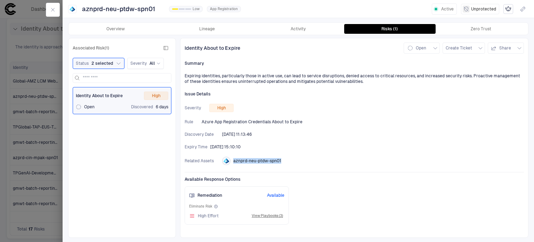
drag, startPoint x: 283, startPoint y: 160, endPoint x: 234, endPoint y: 158, distance: 48.7
click at [234, 158] on div "Related Assets aznprd-neu-ptdw-spn01" at bounding box center [354, 161] width 339 height 8
copy span "aznprd-neu-ptdw-spn01"
click at [56, 10] on button "button" at bounding box center [53, 10] width 14 height 14
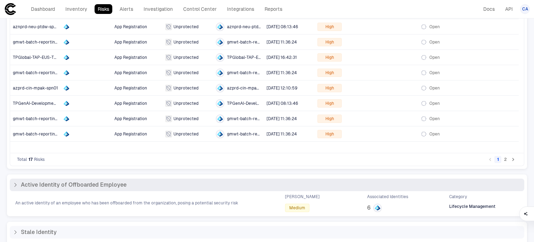
scroll to position [104, 0]
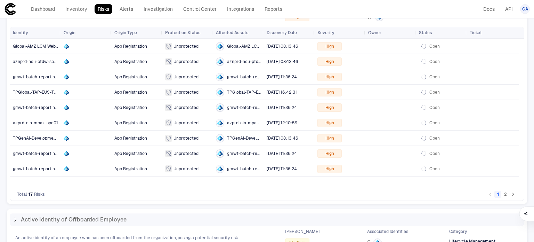
click at [504, 193] on button "2" at bounding box center [505, 194] width 7 height 7
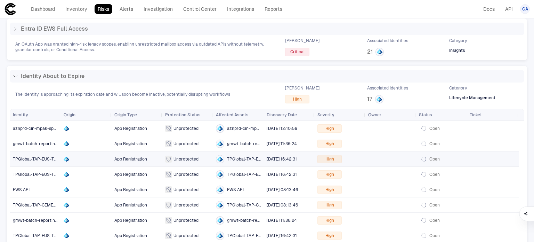
scroll to position [35, 0]
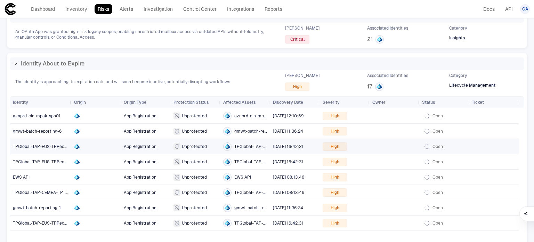
drag, startPoint x: 60, startPoint y: 100, endPoint x: 94, endPoint y: 104, distance: 34.6
click at [72, 104] on div at bounding box center [71, 102] width 3 height 11
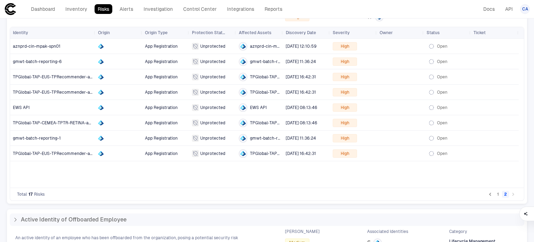
scroll to position [70, 0]
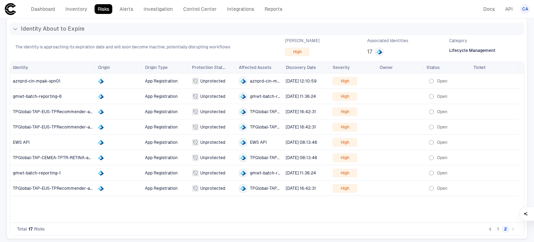
click at [495, 226] on button "1" at bounding box center [498, 228] width 7 height 7
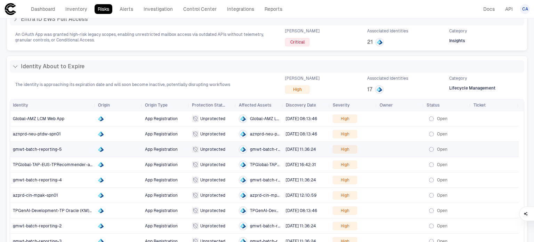
scroll to position [0, 0]
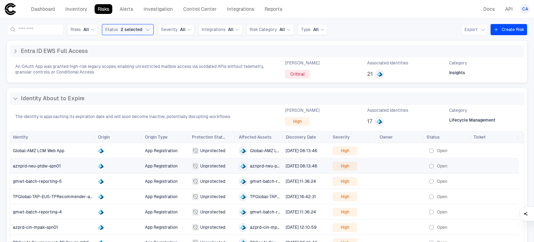
click at [54, 167] on span "aznprd-neu-ptdw-spn01" at bounding box center [37, 165] width 48 height 5
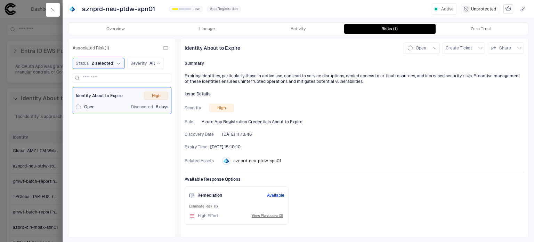
click at [51, 1] on div at bounding box center [52, 9] width 19 height 19
click at [51, 7] on button "button" at bounding box center [53, 10] width 14 height 14
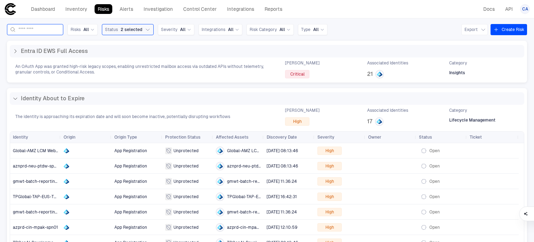
click at [54, 32] on input at bounding box center [39, 29] width 42 height 10
paste input "**********"
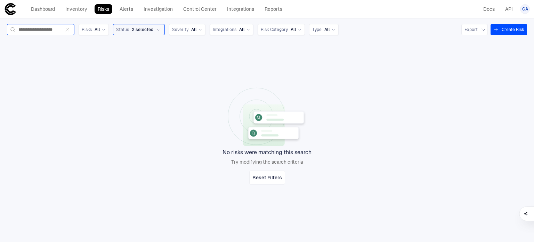
type input "**********"
click at [13, 11] on icon at bounding box center [10, 9] width 11 height 12
click at [109, 9] on link "Risks" at bounding box center [104, 9] width 18 height 10
click at [154, 95] on div "No risks were matching this search Try modifying the search criteria Reset Filt…" at bounding box center [267, 136] width 520 height 190
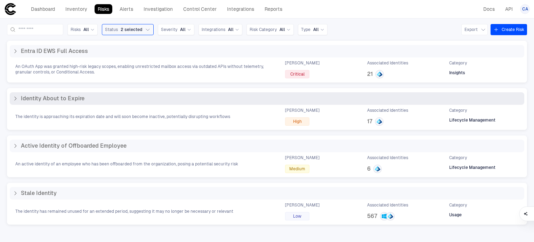
click at [13, 101] on icon at bounding box center [16, 99] width 6 height 6
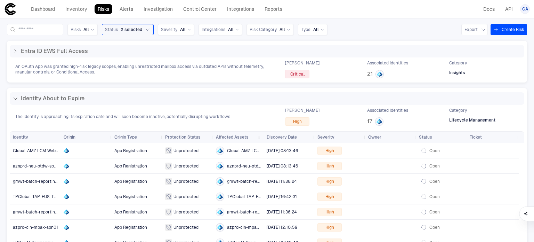
scroll to position [35, 0]
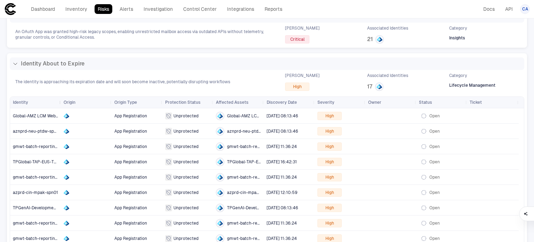
drag, startPoint x: 60, startPoint y: 98, endPoint x: 109, endPoint y: 97, distance: 48.4
click at [62, 97] on div at bounding box center [60, 102] width 3 height 11
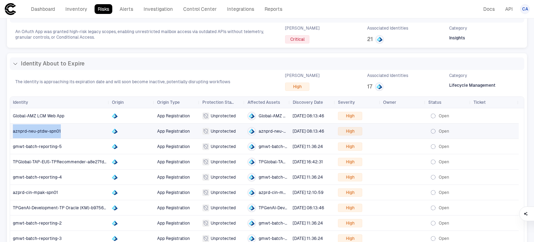
drag, startPoint x: 76, startPoint y: 129, endPoint x: 66, endPoint y: 129, distance: 9.4
click at [66, 129] on span "aznprd-neu-ptdw-spn01" at bounding box center [60, 131] width 94 height 14
